Goal: Find contact information: Find contact information

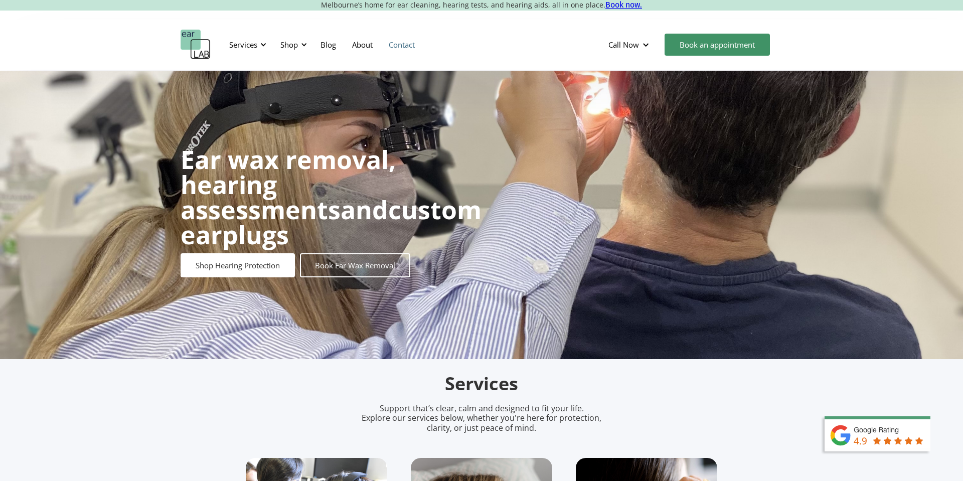
click at [399, 48] on link "Contact" at bounding box center [401, 44] width 42 height 29
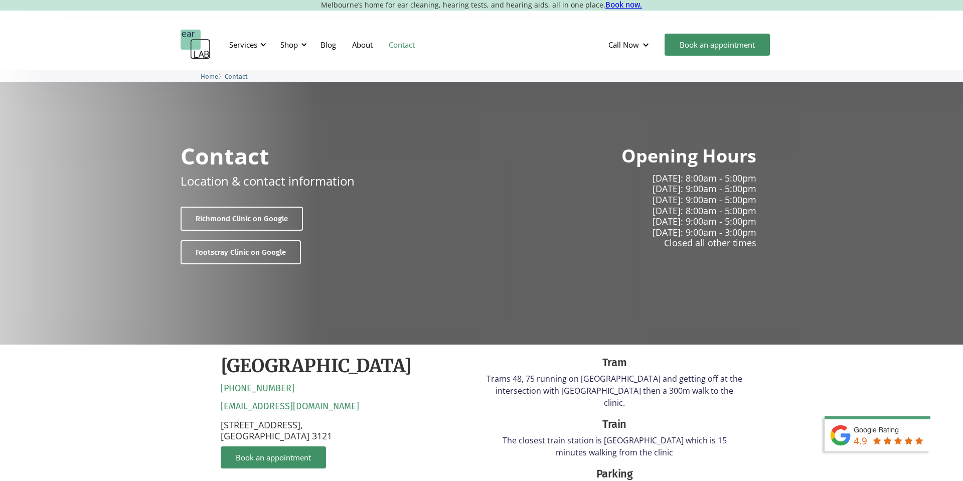
click at [530, 143] on div "Opening Hours [DATE]: 8:00am - 5:00pm [DATE]: 9:00am - 5:00pm [DATE]: 9:00am - …" at bounding box center [622, 191] width 267 height 114
click at [619, 41] on div "Call Now" at bounding box center [623, 45] width 31 height 10
click at [626, 70] on link "[GEOGRAPHIC_DATA] (0394282485)" at bounding box center [670, 69] width 141 height 19
click at [559, 63] on div "Services Microsuction Unblocking your ears in the safest, fastest way possible.…" at bounding box center [481, 45] width 963 height 50
click at [635, 47] on div "Call Now" at bounding box center [623, 45] width 31 height 10
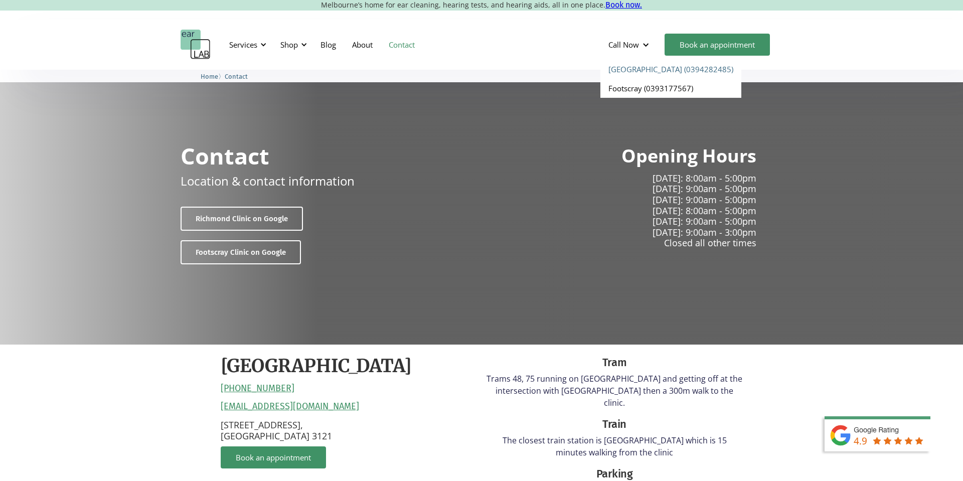
click at [660, 70] on link "[GEOGRAPHIC_DATA] (0394282485)" at bounding box center [670, 69] width 141 height 19
drag, startPoint x: 744, startPoint y: 70, endPoint x: 648, endPoint y: 72, distance: 96.8
click at [666, 70] on link "[GEOGRAPHIC_DATA] (0394282485)" at bounding box center [670, 69] width 141 height 19
